Goal: Transaction & Acquisition: Subscribe to service/newsletter

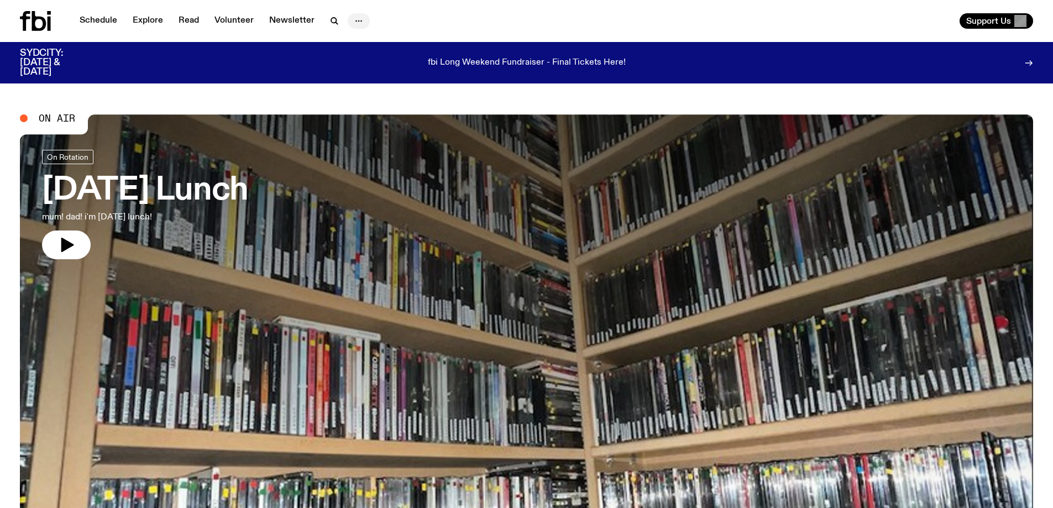
click at [353, 23] on icon "button" at bounding box center [358, 20] width 13 height 13
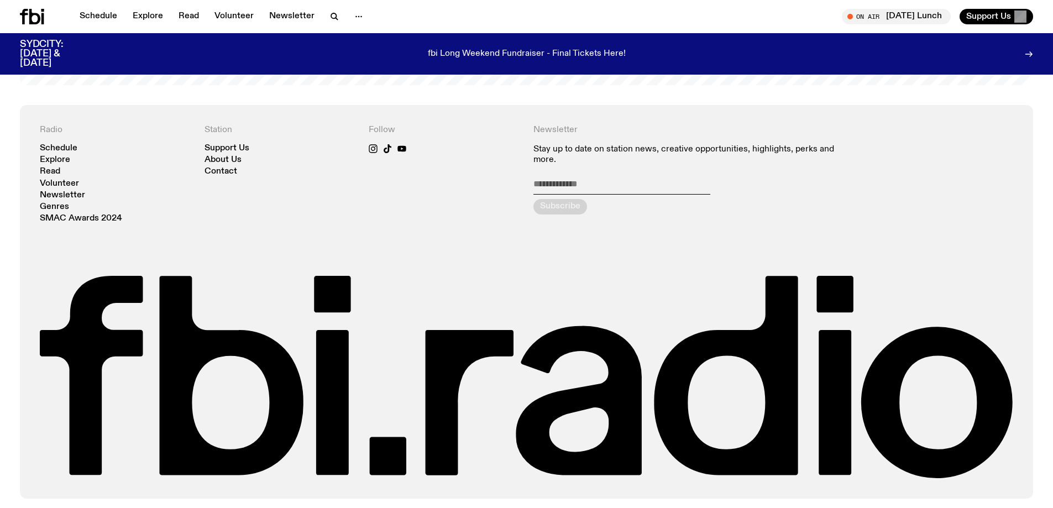
scroll to position [2688, 0]
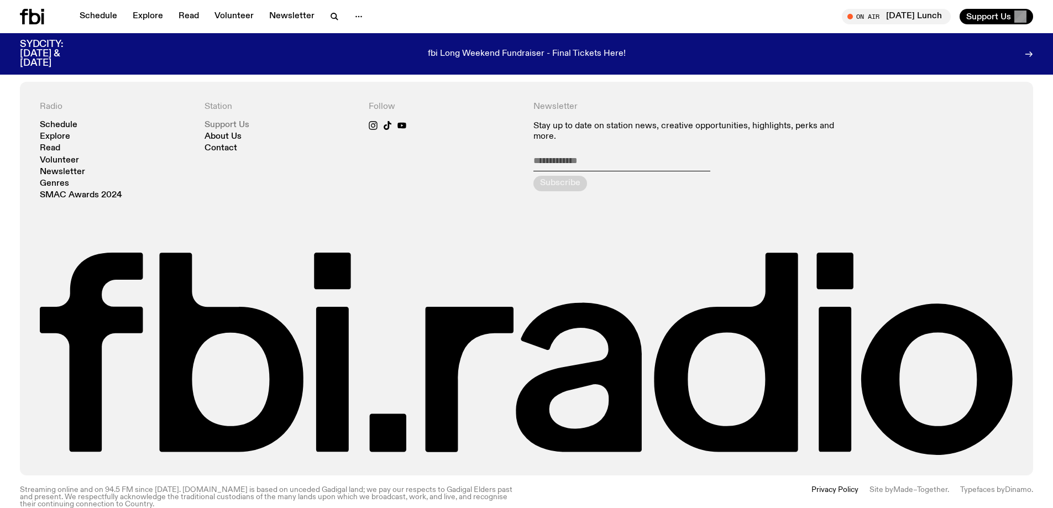
click at [223, 121] on link "Support Us" at bounding box center [227, 125] width 45 height 8
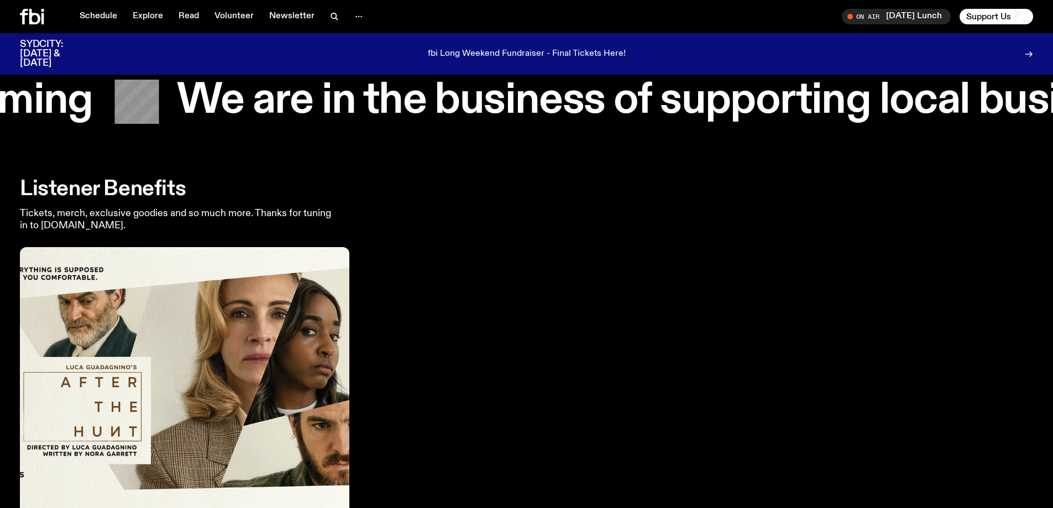
scroll to position [1373, 0]
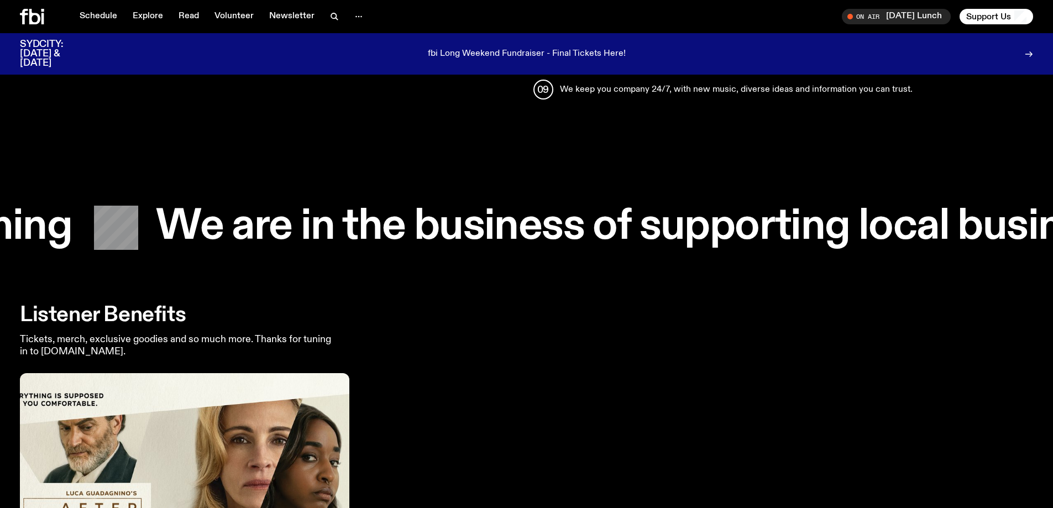
click at [87, 305] on h2 "Listener Benefits" at bounding box center [526, 315] width 1013 height 20
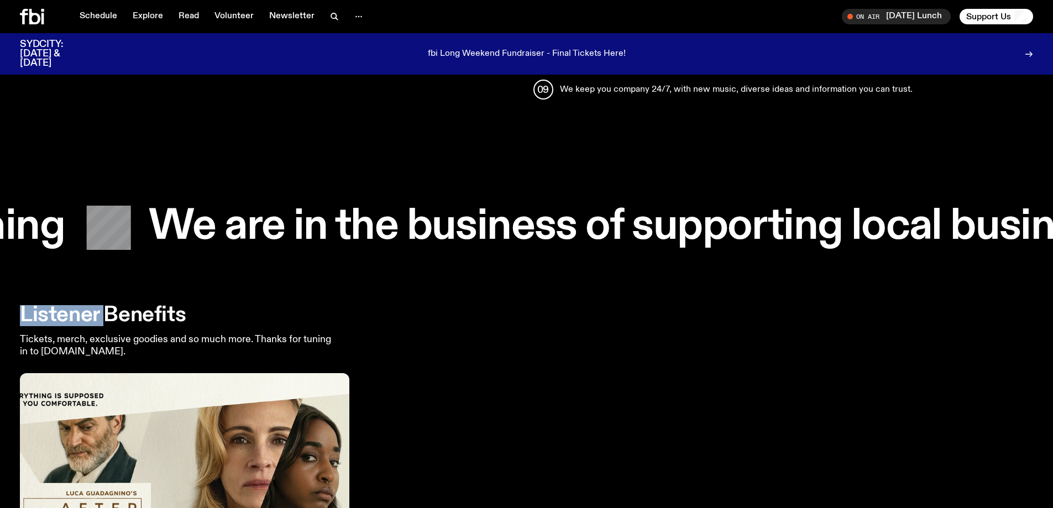
click at [87, 305] on h2 "Listener Benefits" at bounding box center [526, 315] width 1013 height 20
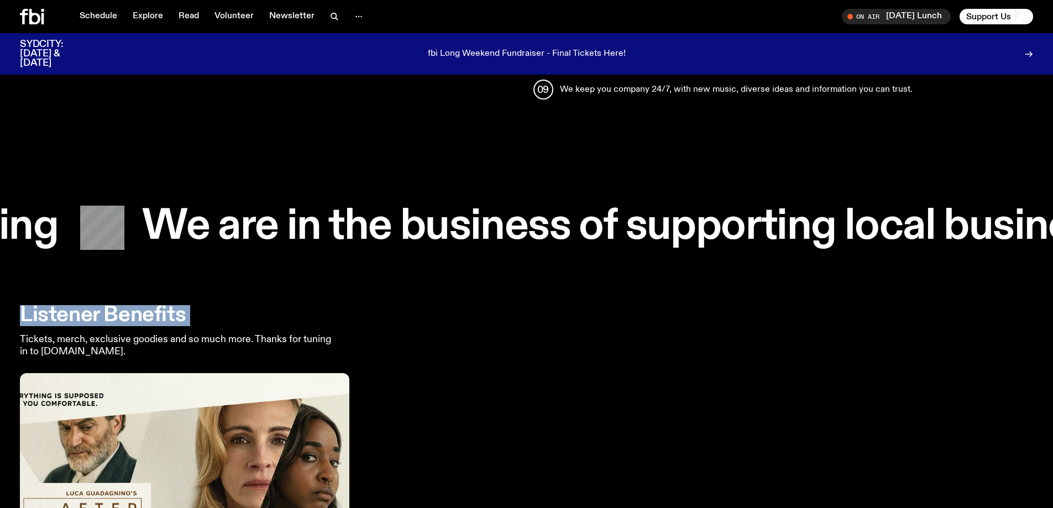
click at [87, 305] on h2 "Listener Benefits" at bounding box center [526, 315] width 1013 height 20
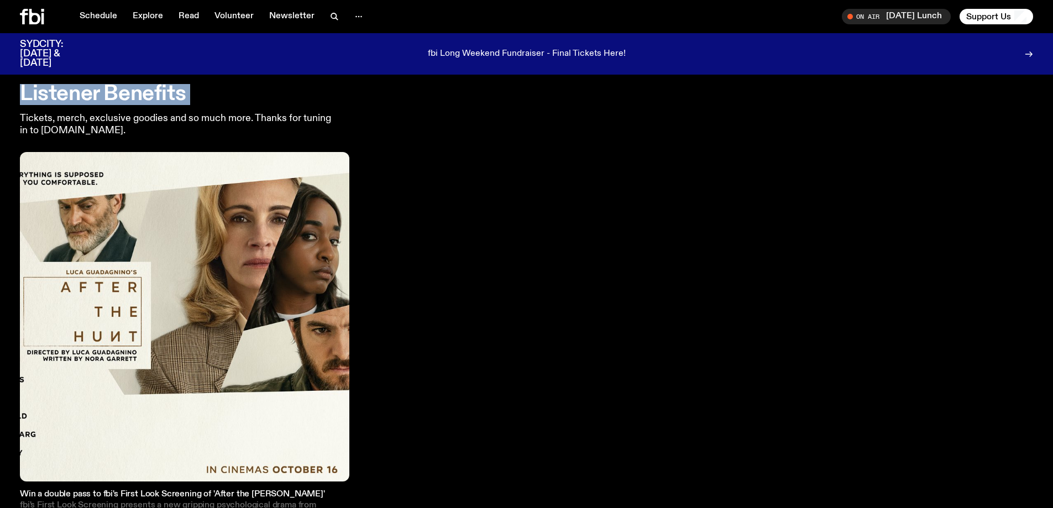
scroll to position [1650, 0]
